Goal: Find specific page/section: Find specific page/section

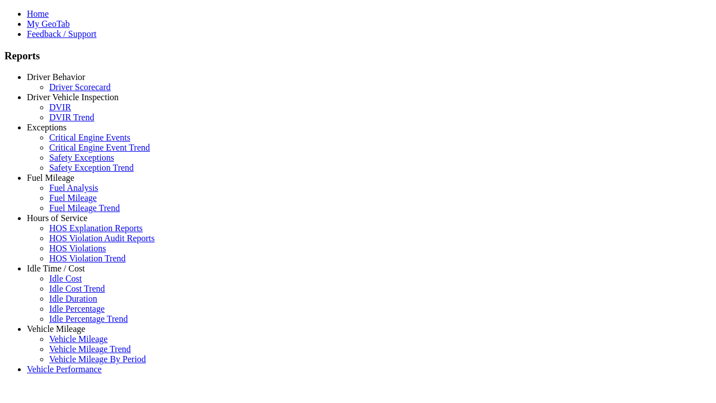
click at [64, 273] on link "Idle Time / Cost" at bounding box center [56, 269] width 58 height 10
click at [73, 298] on link "Idle Duration" at bounding box center [73, 299] width 48 height 10
select select "**********"
select select "**"
